Goal: Browse casually

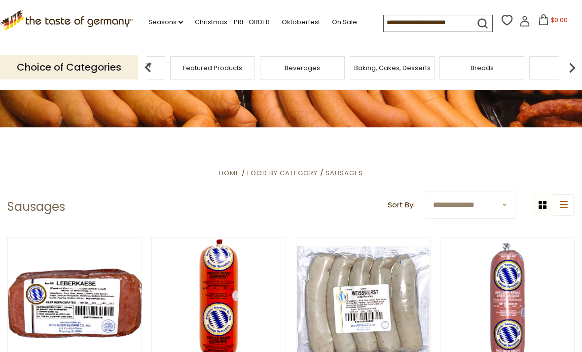
click at [566, 67] on img at bounding box center [572, 68] width 20 height 20
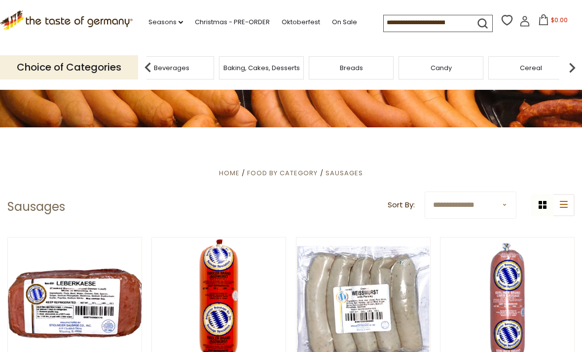
click at [564, 67] on img at bounding box center [572, 68] width 20 height 20
click at [568, 67] on img at bounding box center [572, 68] width 20 height 20
click at [579, 66] on img at bounding box center [572, 68] width 20 height 20
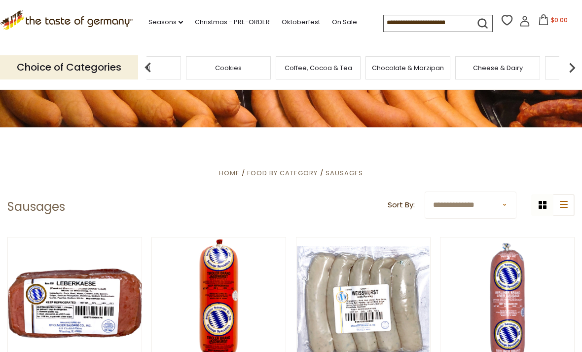
click at [572, 62] on img at bounding box center [572, 68] width 20 height 20
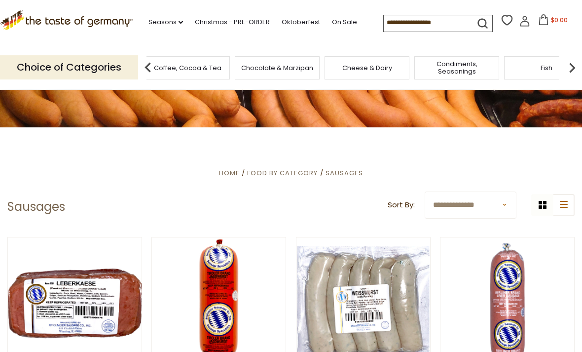
click at [576, 61] on img at bounding box center [572, 68] width 20 height 20
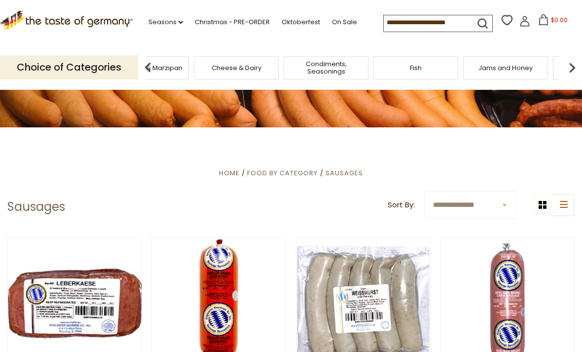
click at [150, 68] on img at bounding box center [148, 68] width 20 height 20
click at [180, 64] on div "Fish" at bounding box center [137, 67] width 85 height 23
click at [576, 68] on img at bounding box center [572, 68] width 20 height 20
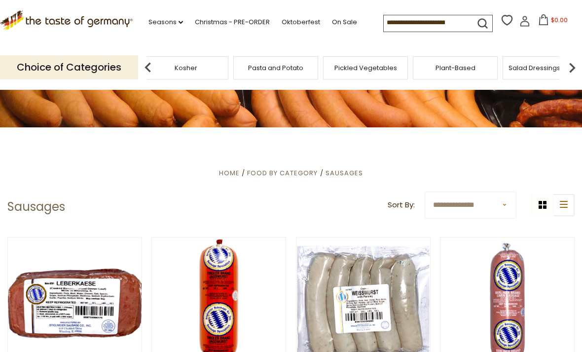
click at [580, 66] on img at bounding box center [572, 68] width 20 height 20
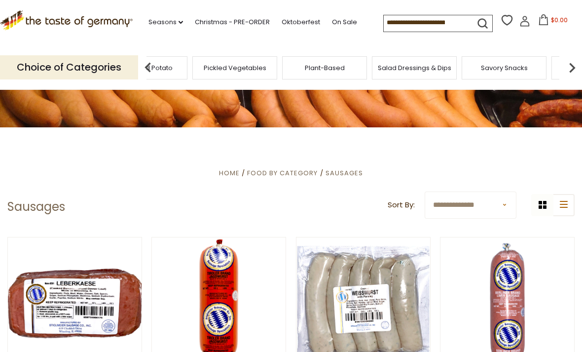
click at [576, 64] on img at bounding box center [572, 68] width 20 height 20
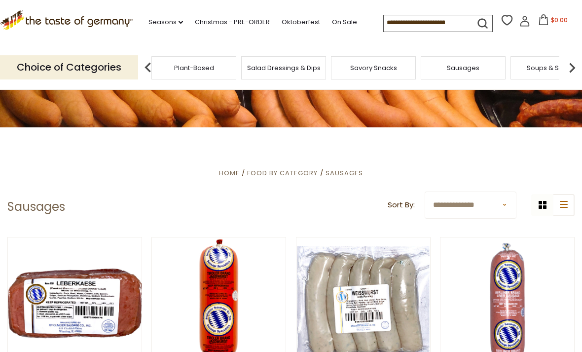
click at [581, 65] on img at bounding box center [572, 68] width 20 height 20
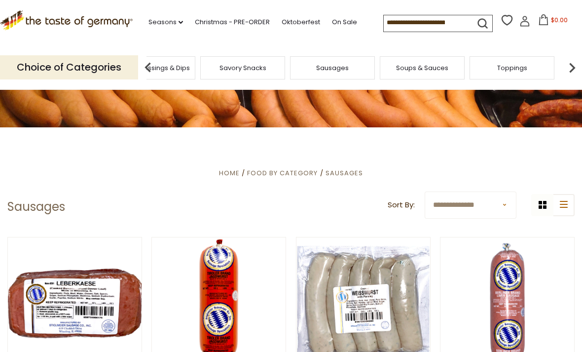
click at [577, 65] on img at bounding box center [572, 68] width 20 height 20
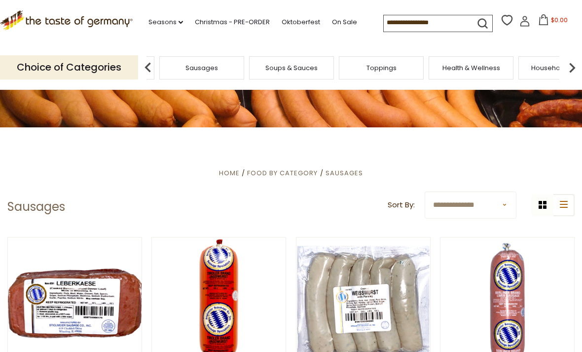
click at [578, 61] on img at bounding box center [572, 68] width 20 height 20
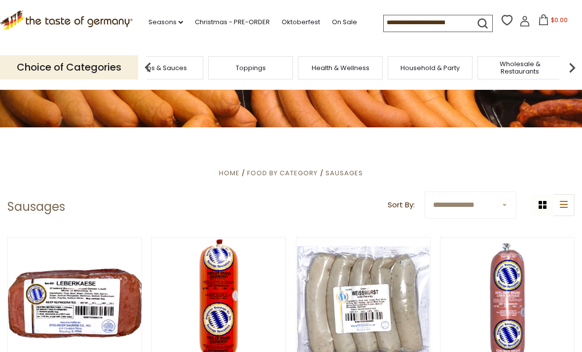
click at [569, 62] on img at bounding box center [572, 68] width 20 height 20
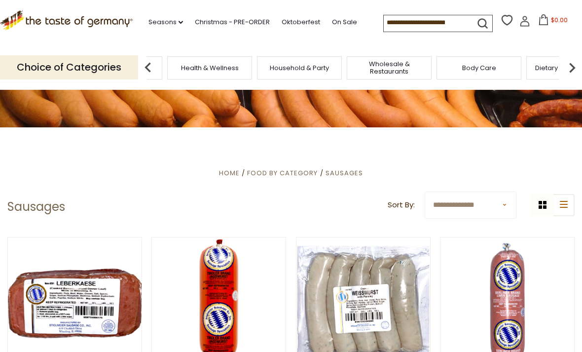
click at [154, 66] on img at bounding box center [148, 68] width 20 height 20
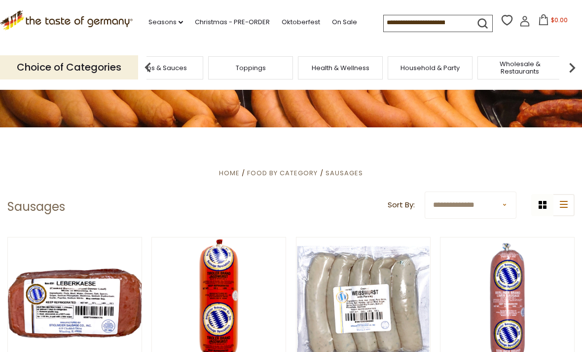
click at [149, 70] on img at bounding box center [148, 68] width 20 height 20
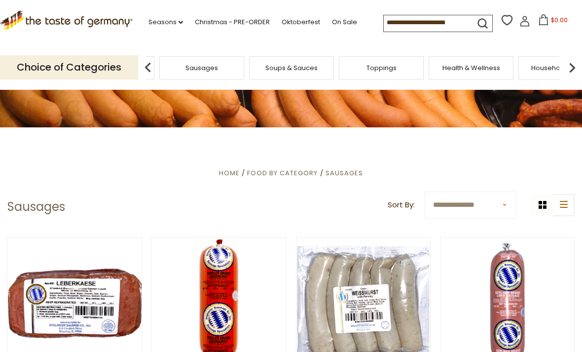
click at [153, 69] on img at bounding box center [148, 68] width 20 height 20
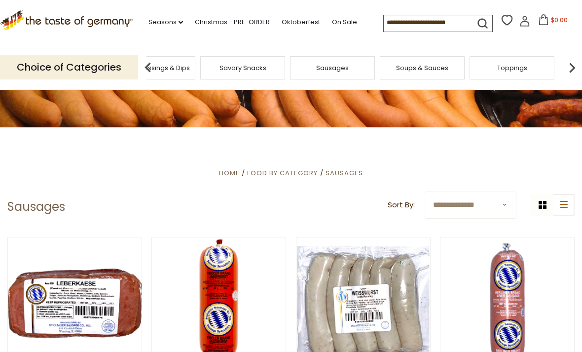
click at [145, 66] on img at bounding box center [148, 68] width 20 height 20
click at [177, 65] on div "Savory Snacks" at bounding box center [134, 67] width 85 height 23
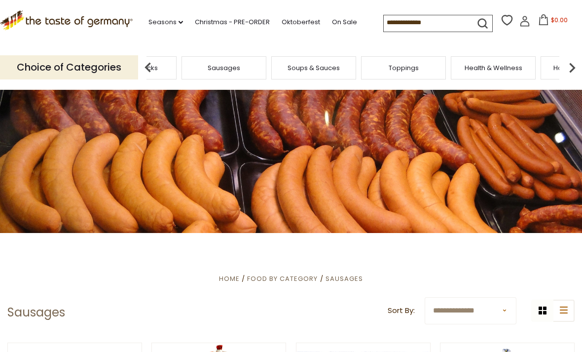
click at [179, 23] on icon at bounding box center [181, 22] width 4 height 3
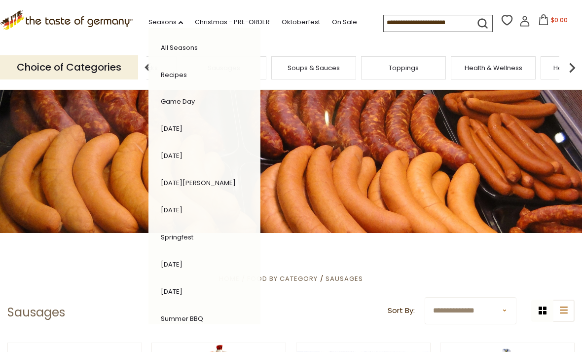
click at [110, 63] on p "Choice of Categories" at bounding box center [69, 67] width 138 height 24
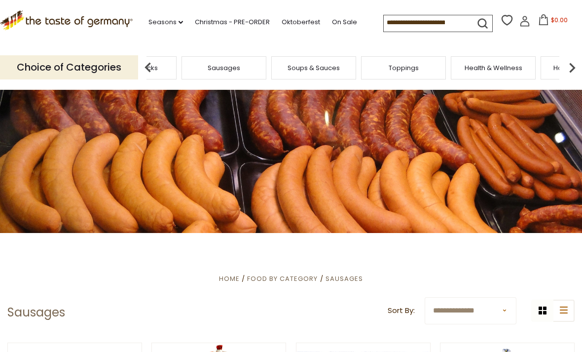
click at [108, 64] on p "Choice of Categories" at bounding box center [69, 67] width 138 height 24
click at [87, 29] on link ".st0{fill:#EDD300;} .st1{fill:#D33E21;}" at bounding box center [66, 25] width 133 height 22
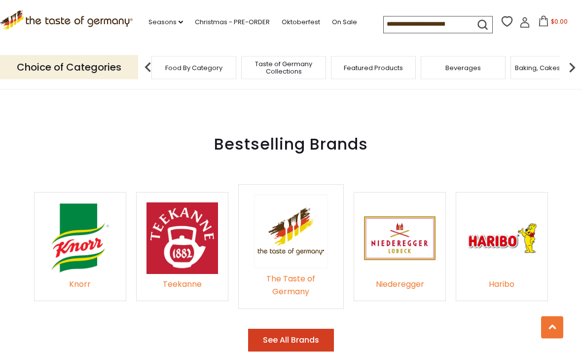
scroll to position [1326, 0]
